Goal: Information Seeking & Learning: Compare options

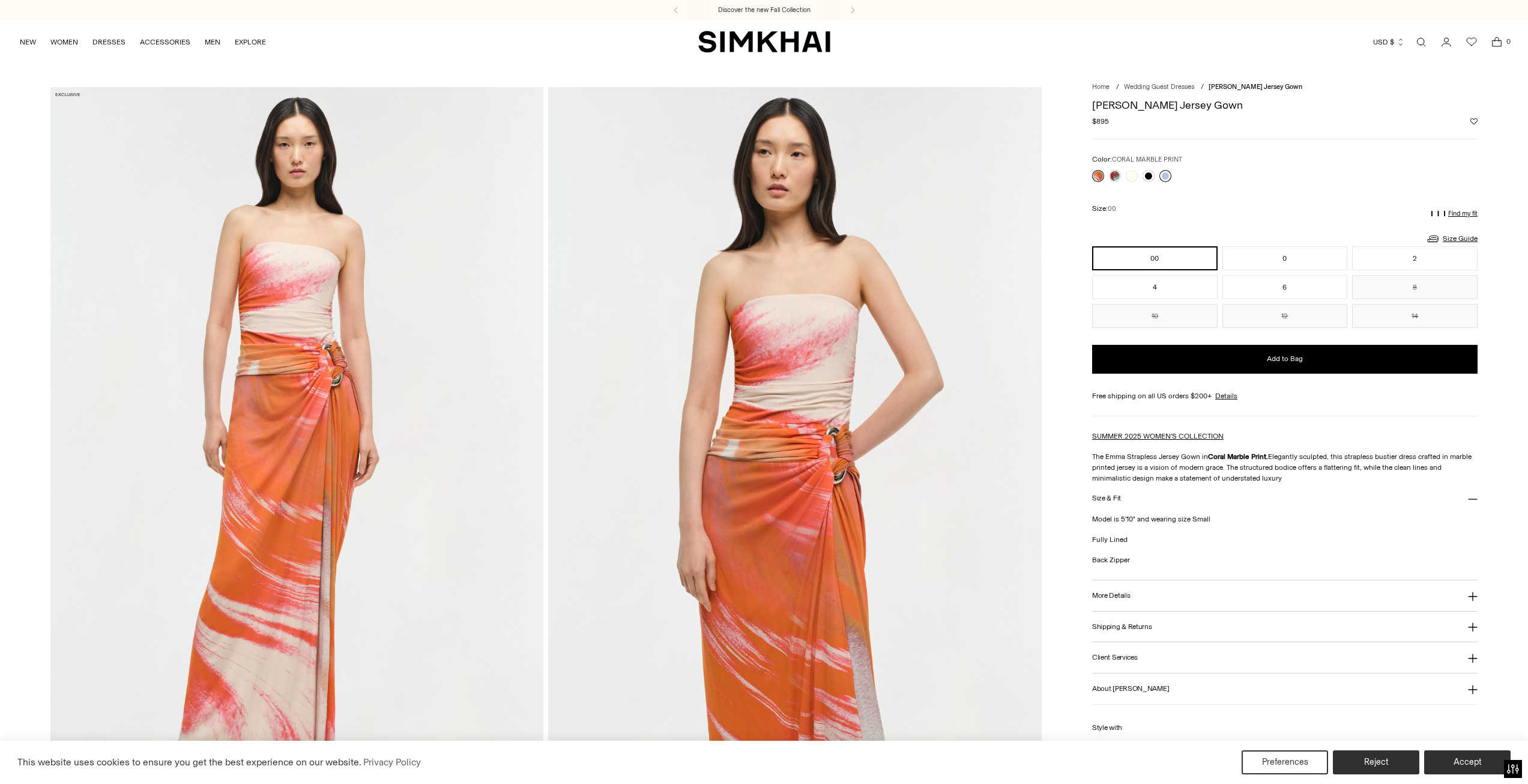
click at [1167, 180] on link at bounding box center [1166, 176] width 12 height 12
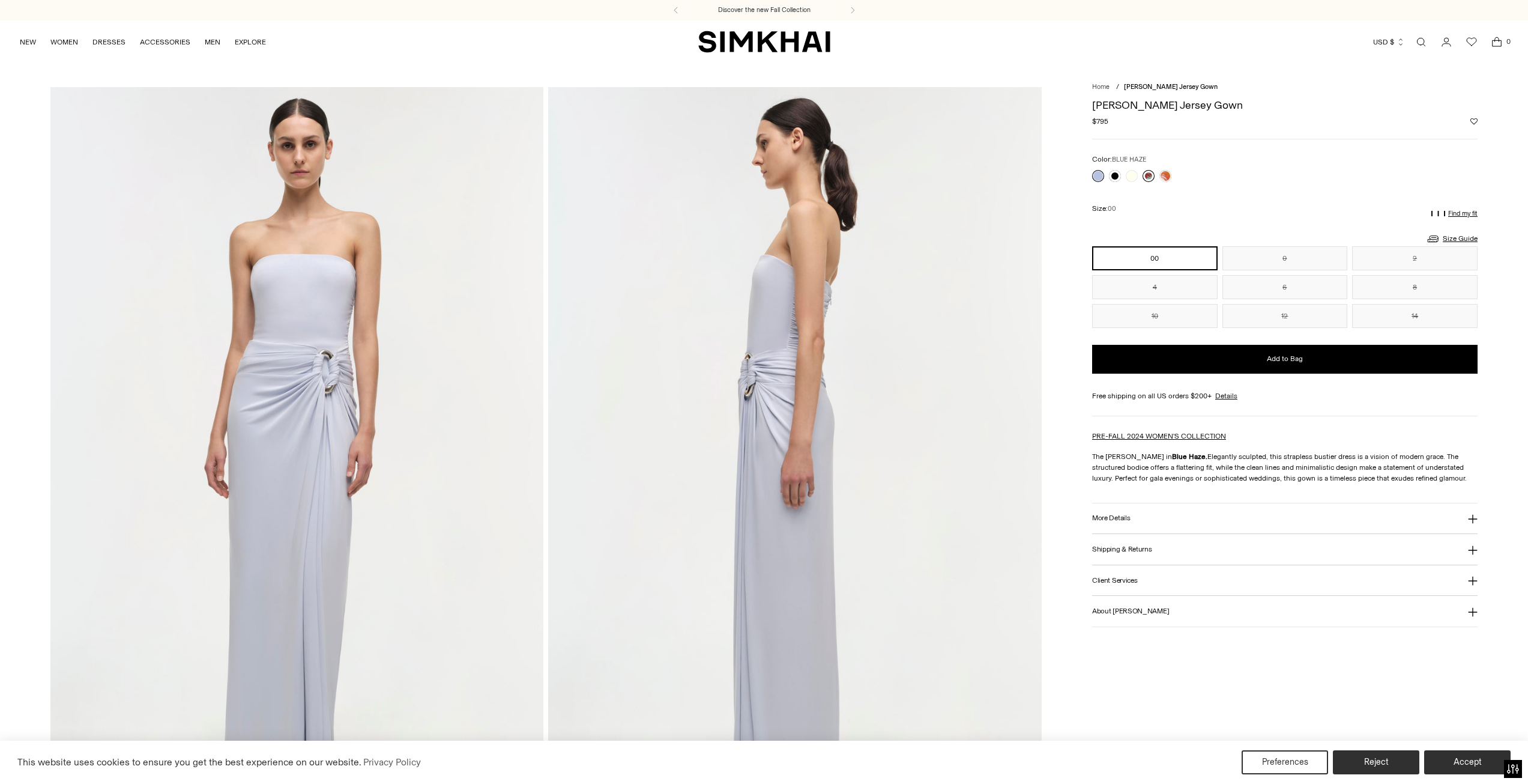
click at [1149, 180] on link at bounding box center [1149, 176] width 12 height 12
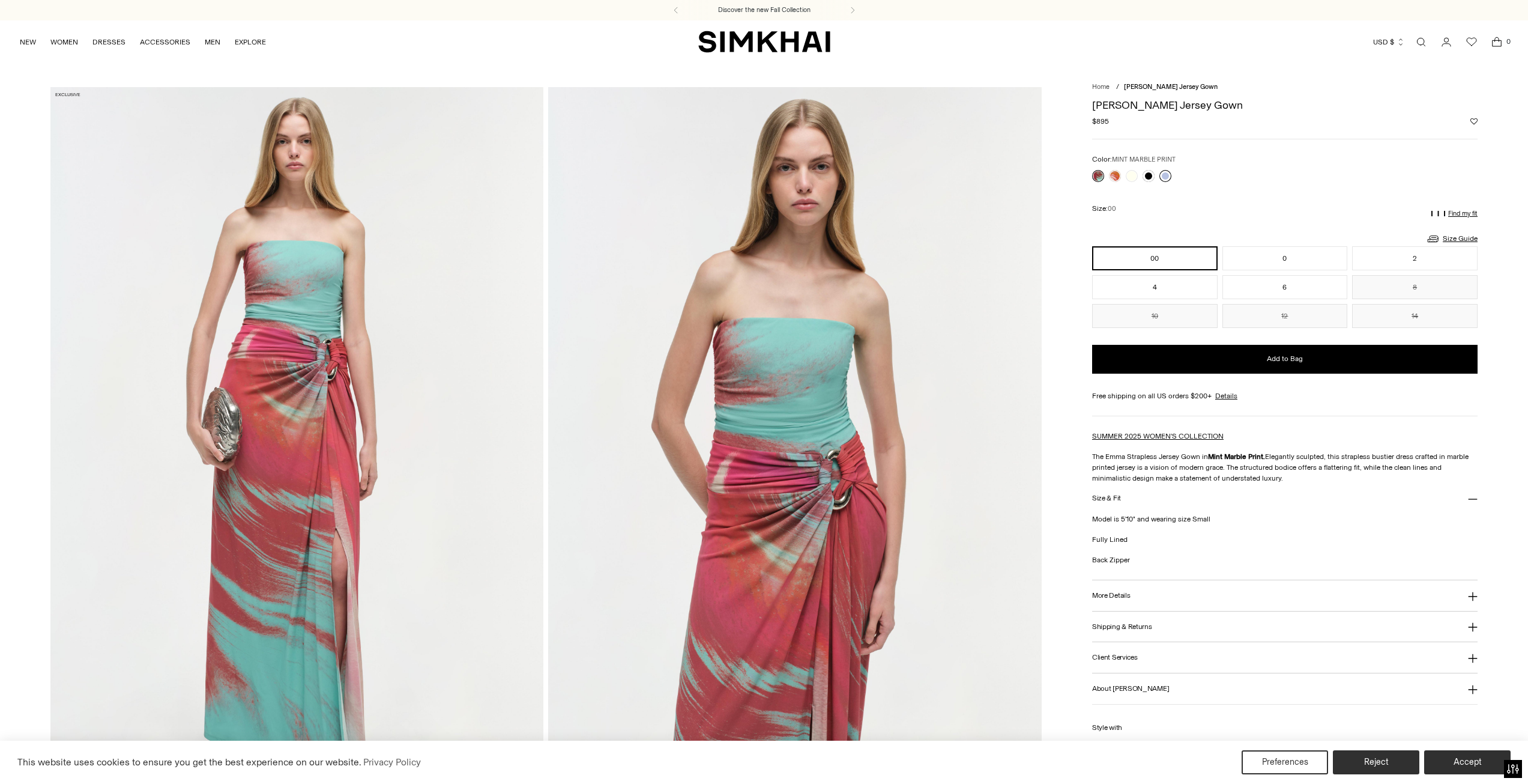
click at [1166, 176] on link at bounding box center [1166, 176] width 12 height 12
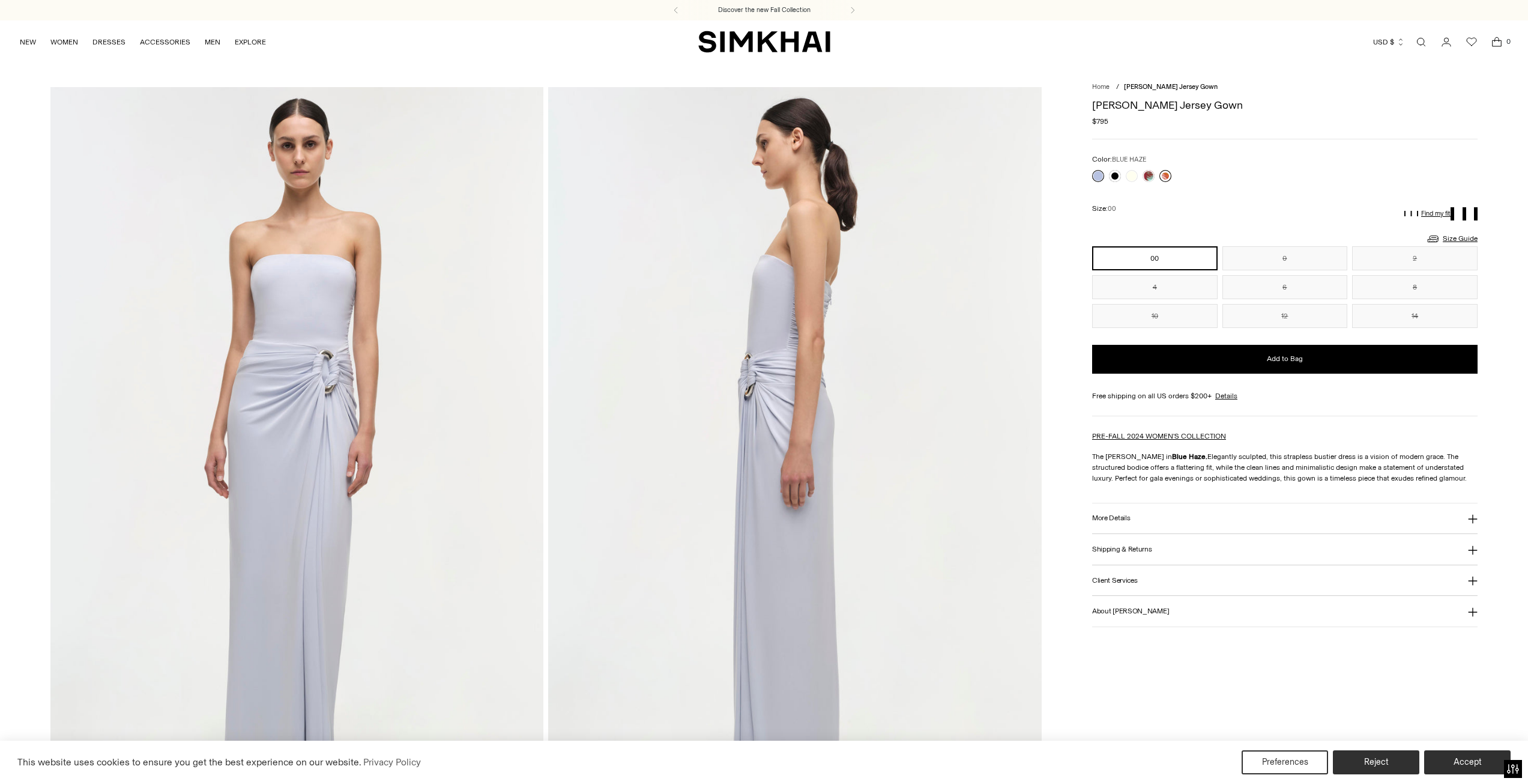
click at [1166, 176] on link at bounding box center [1166, 176] width 12 height 12
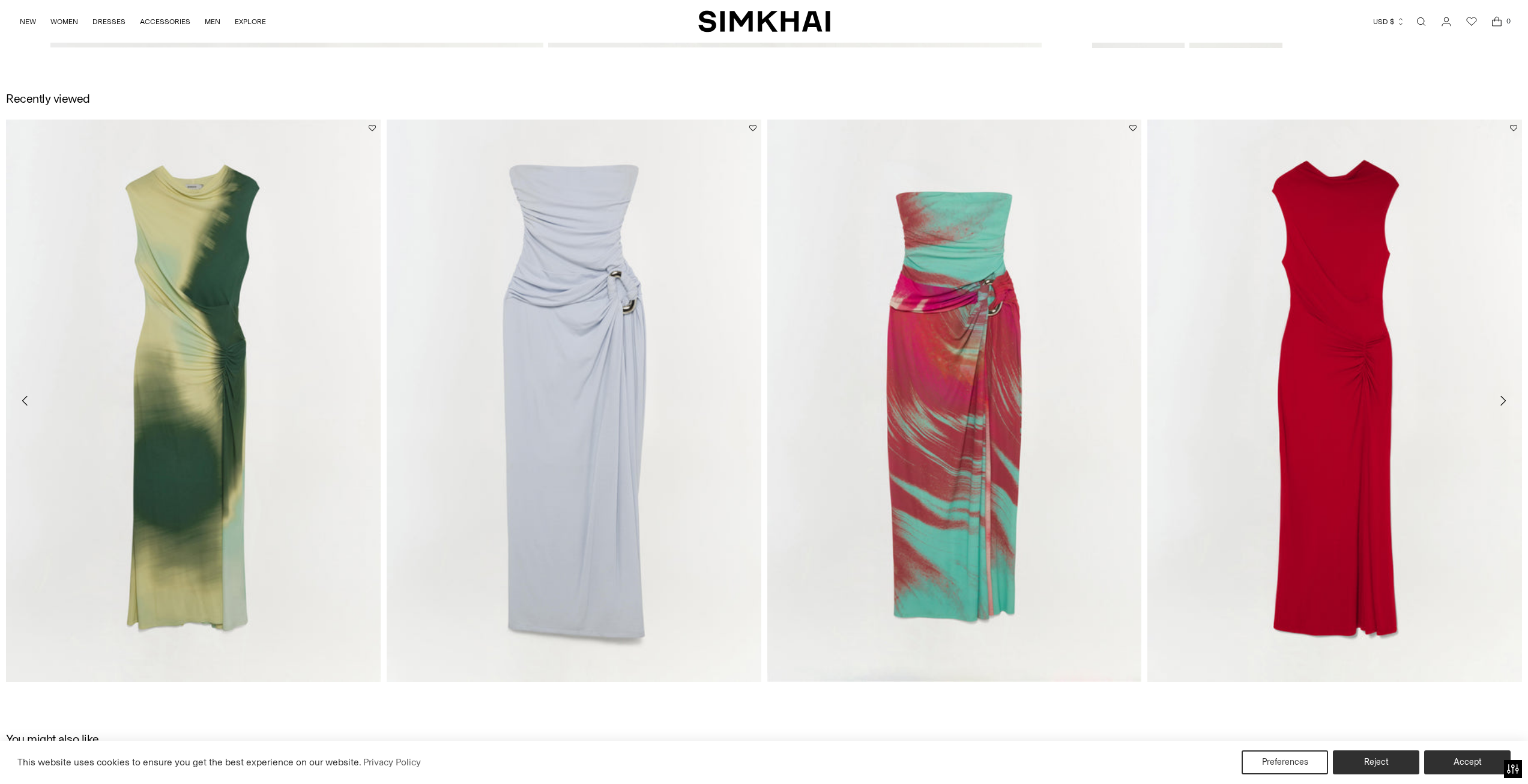
scroll to position [2282, 0]
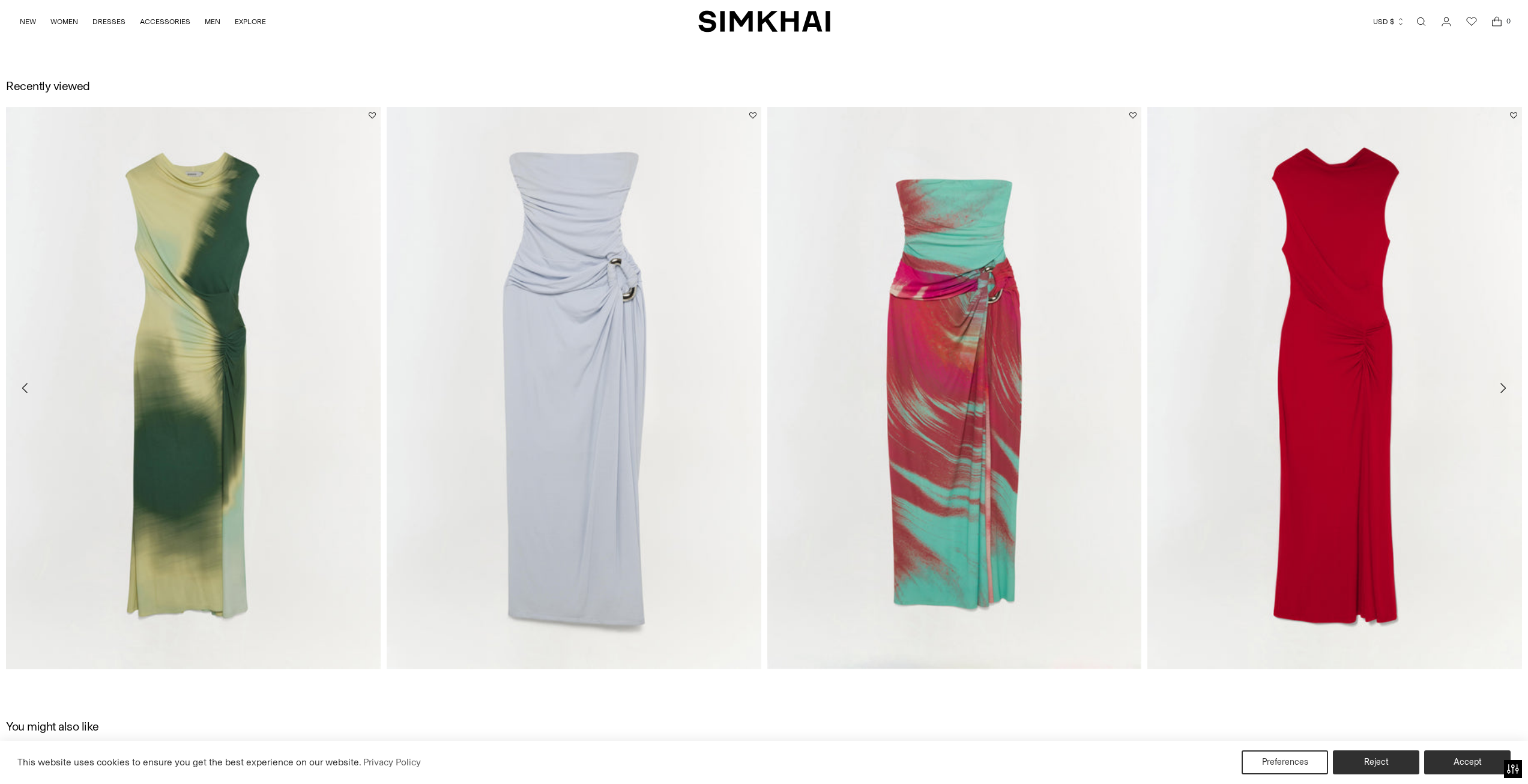
click at [1505, 387] on icon "Move to next carousel slide" at bounding box center [1503, 387] width 14 height 14
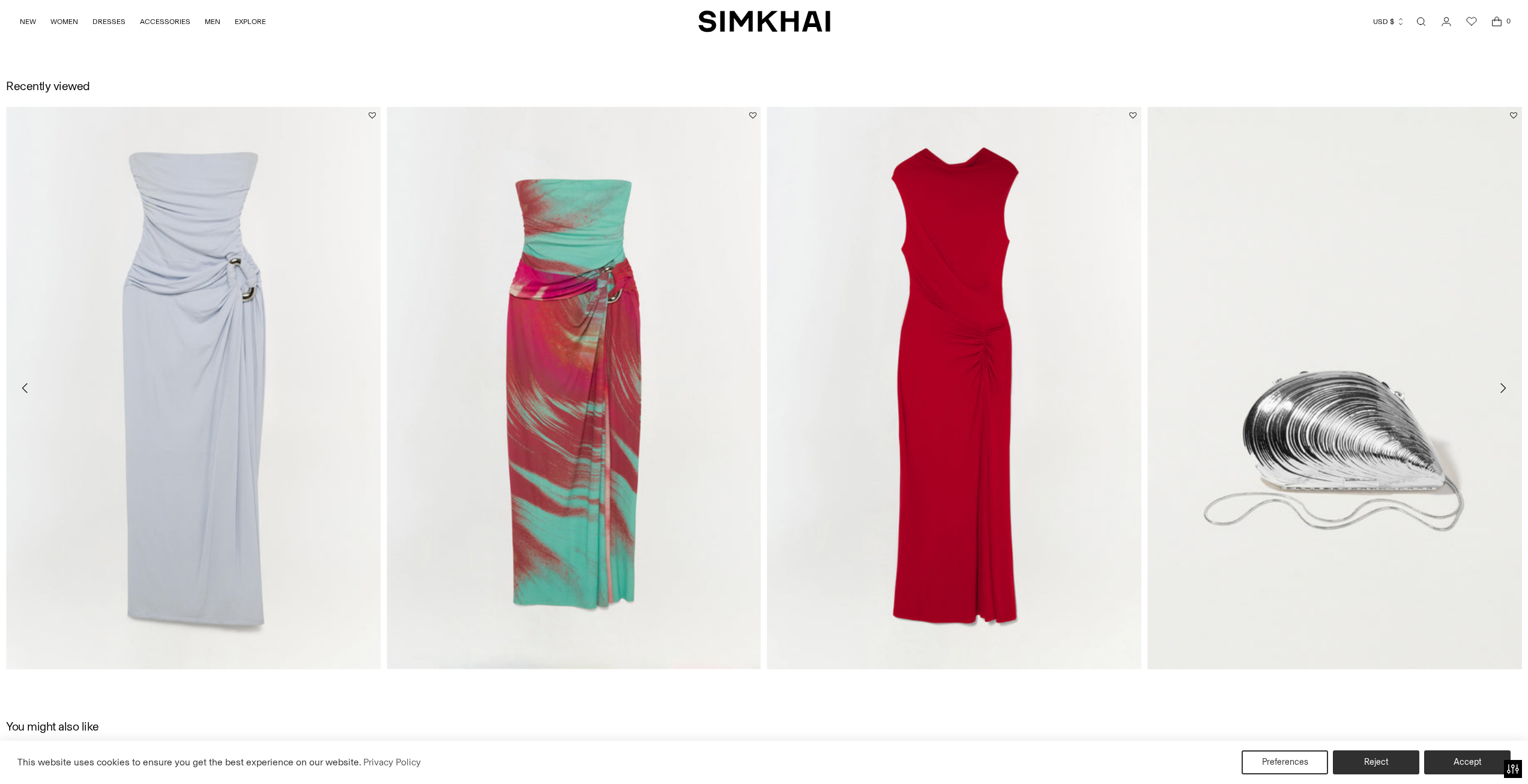
click at [1505, 387] on icon "Move to next carousel slide" at bounding box center [1503, 387] width 14 height 14
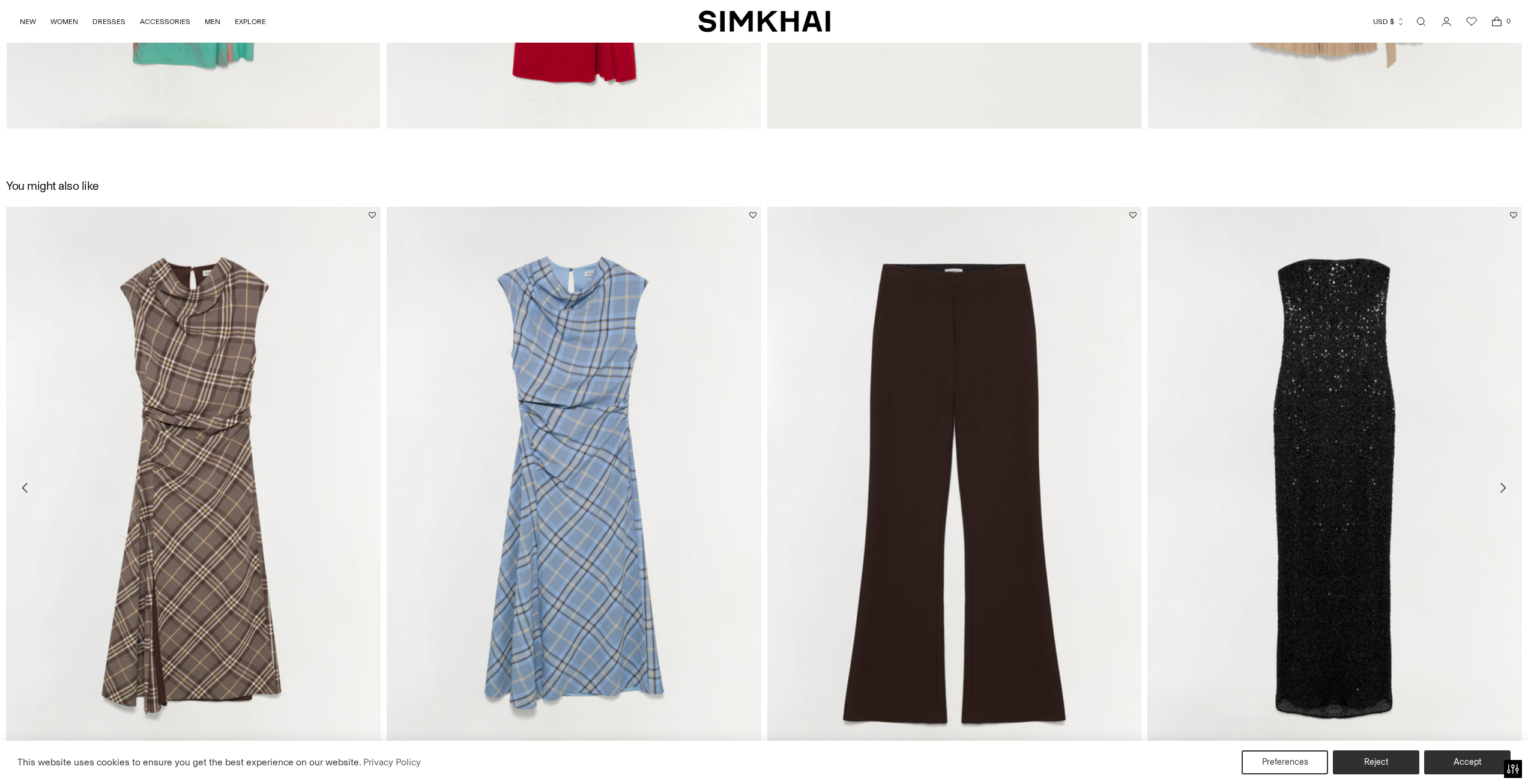
scroll to position [0, 0]
